Goal: Task Accomplishment & Management: Use online tool/utility

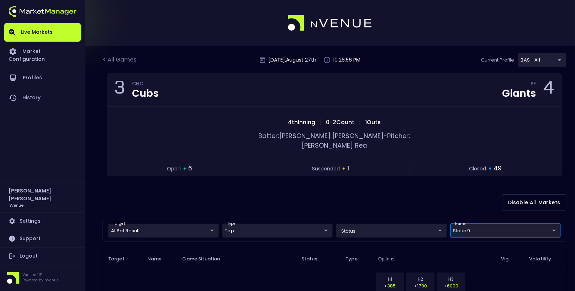
click at [123, 55] on div "< All Games [DATE] 10:26:56 PM Current Profile BAS - All 0d810fa5-e353-4d9c-b11…" at bounding box center [334, 63] width 464 height 20
click at [121, 61] on div "< All Games" at bounding box center [120, 59] width 36 height 9
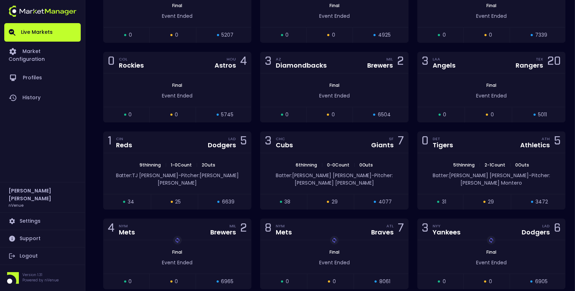
scroll to position [1308, 0]
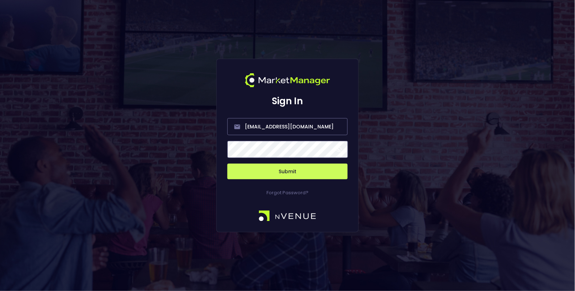
click at [287, 164] on button "Submit" at bounding box center [287, 172] width 120 height 16
